Goal: Information Seeking & Learning: Understand process/instructions

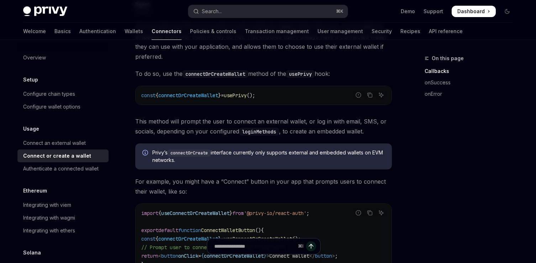
scroll to position [100, 0]
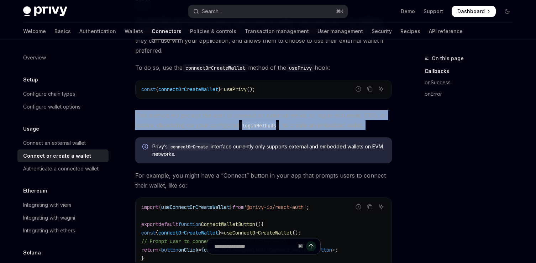
drag, startPoint x: 134, startPoint y: 114, endPoint x: 362, endPoint y: 132, distance: 229.0
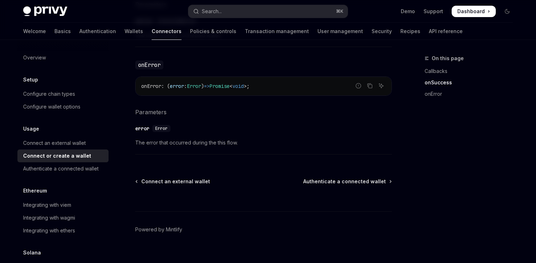
scroll to position [525, 0]
